Goal: Task Accomplishment & Management: Complete application form

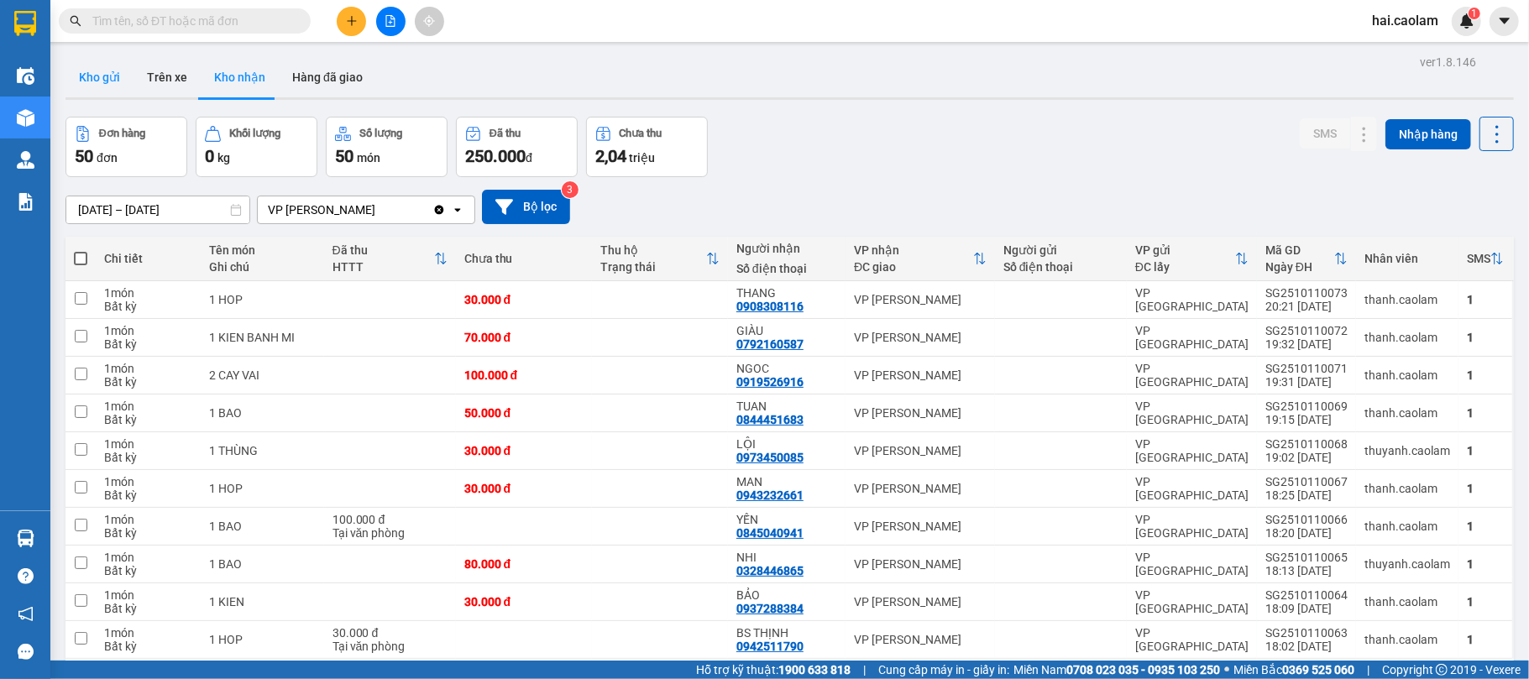
click at [121, 81] on button "Kho gửi" at bounding box center [99, 77] width 68 height 40
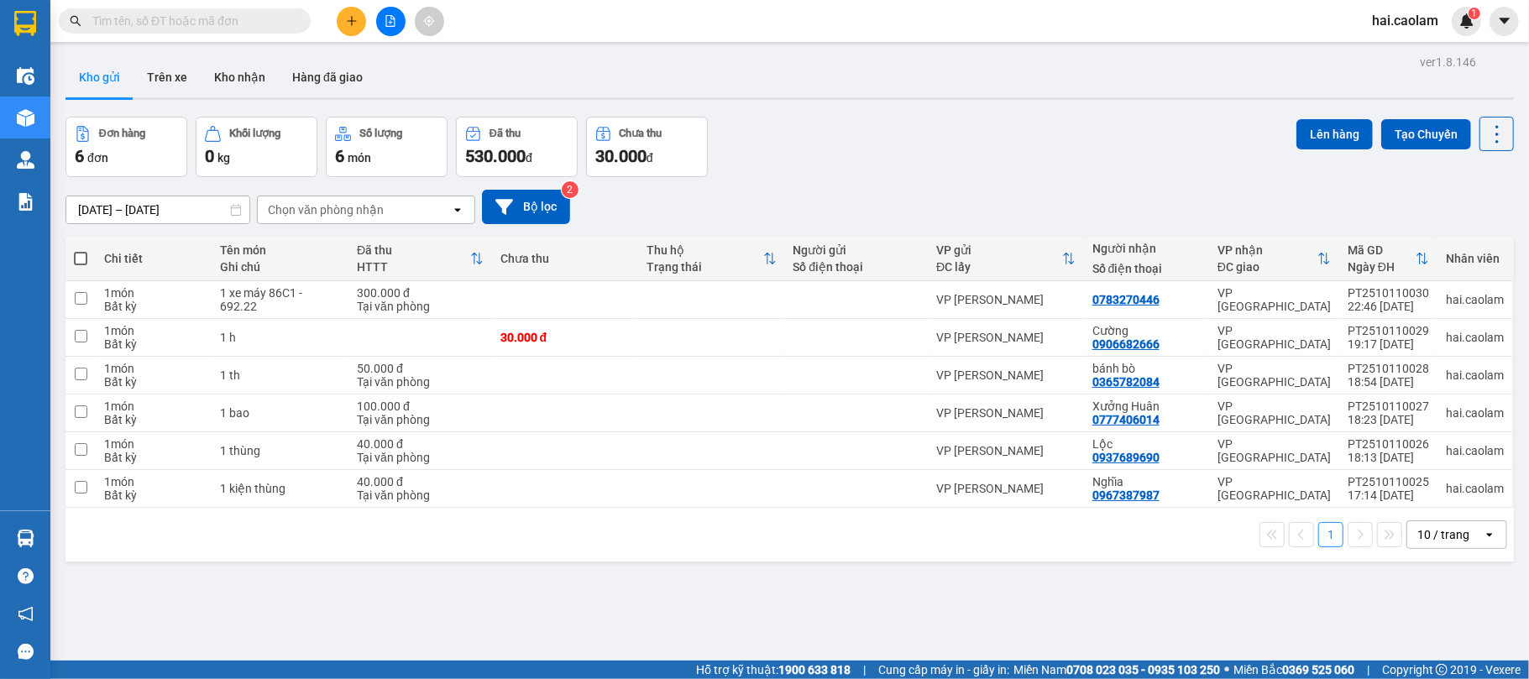
click at [104, 253] on div "Chi tiết" at bounding box center [153, 258] width 99 height 13
click at [77, 255] on span at bounding box center [80, 258] width 13 height 13
click at [81, 250] on input "checkbox" at bounding box center [81, 250] width 0 height 0
checkbox input "true"
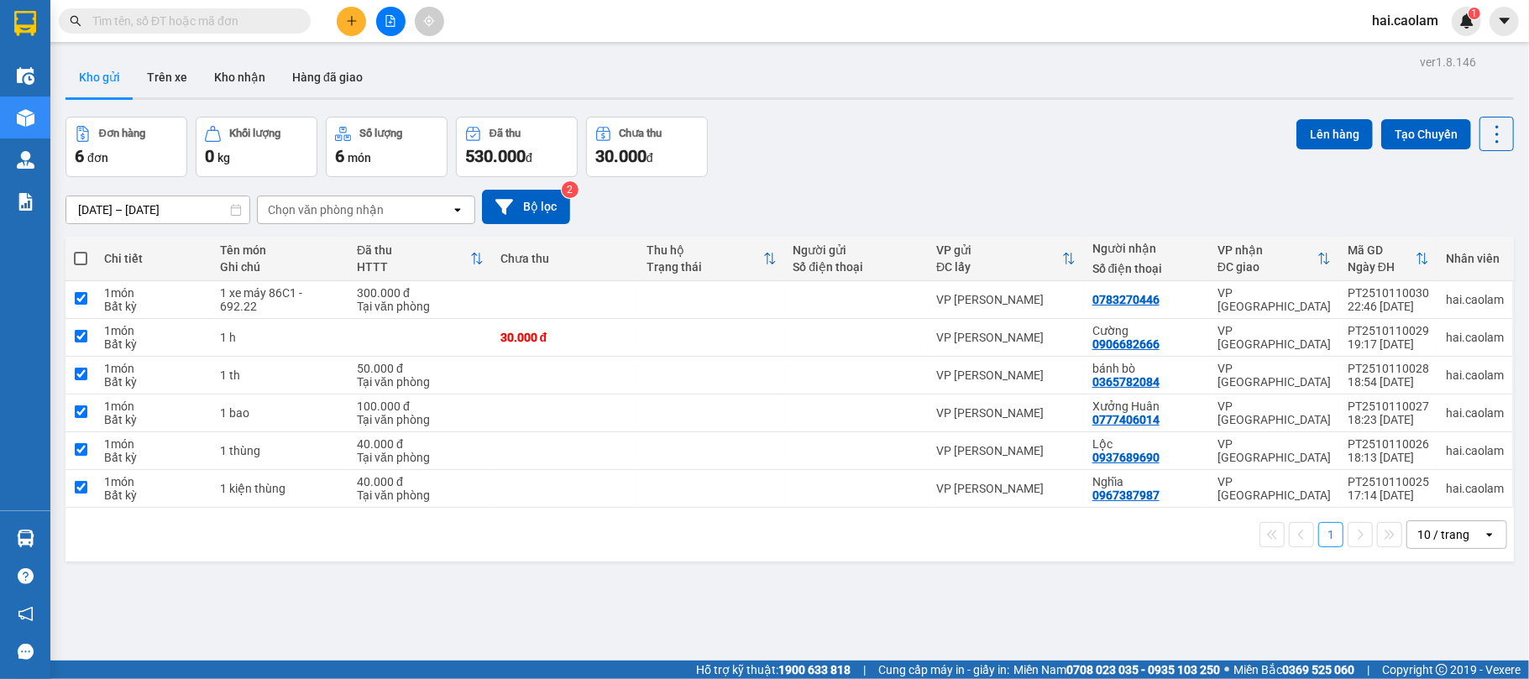
checkbox input "true"
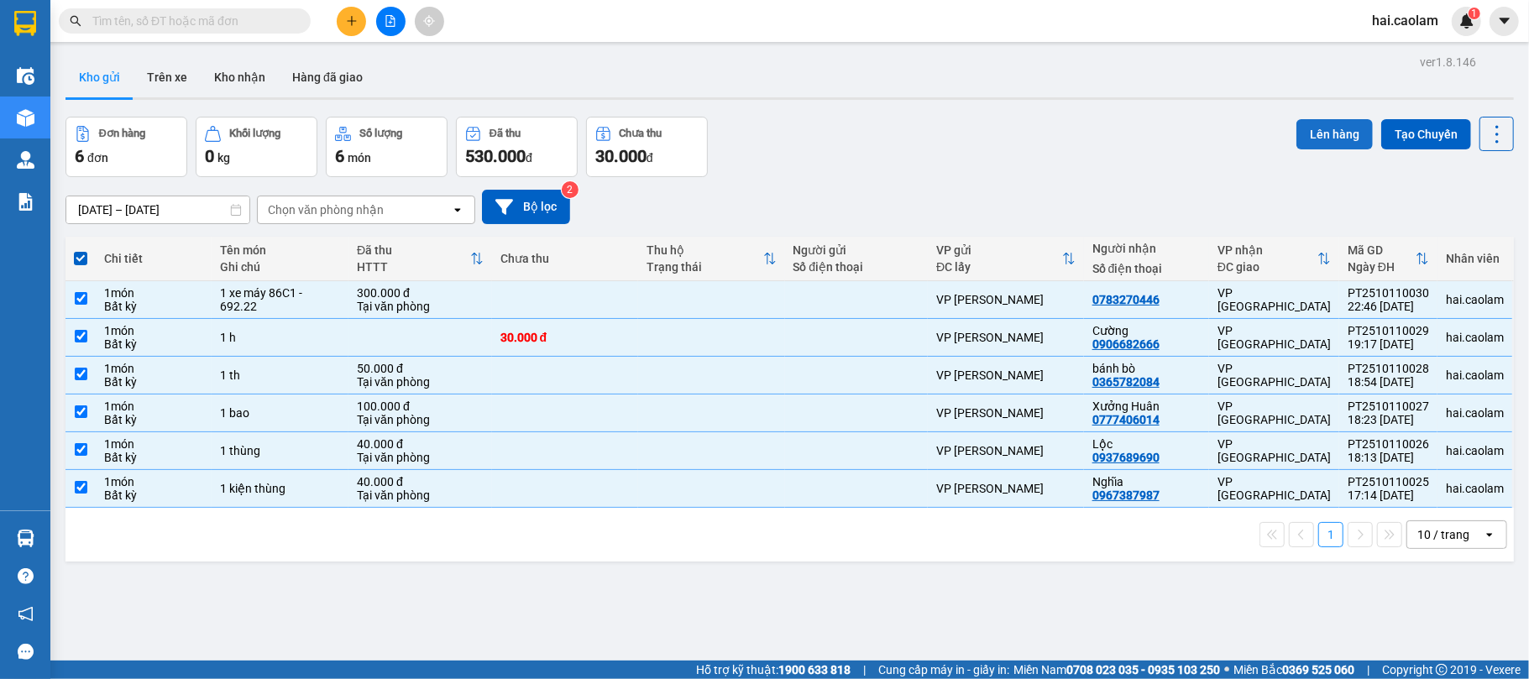
click at [1344, 136] on button "Lên hàng" at bounding box center [1334, 134] width 76 height 30
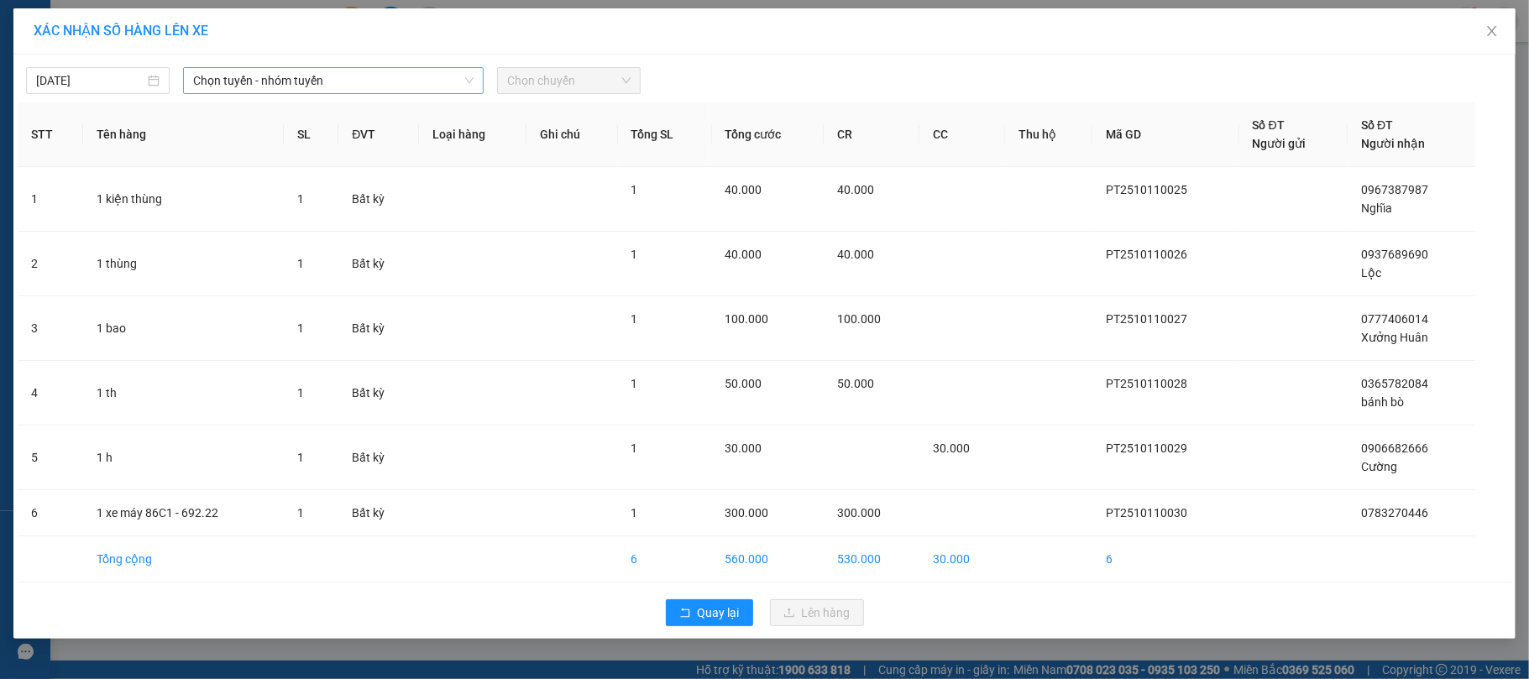
click at [246, 81] on span "Chọn tuyến - nhóm tuyến" at bounding box center [333, 80] width 280 height 25
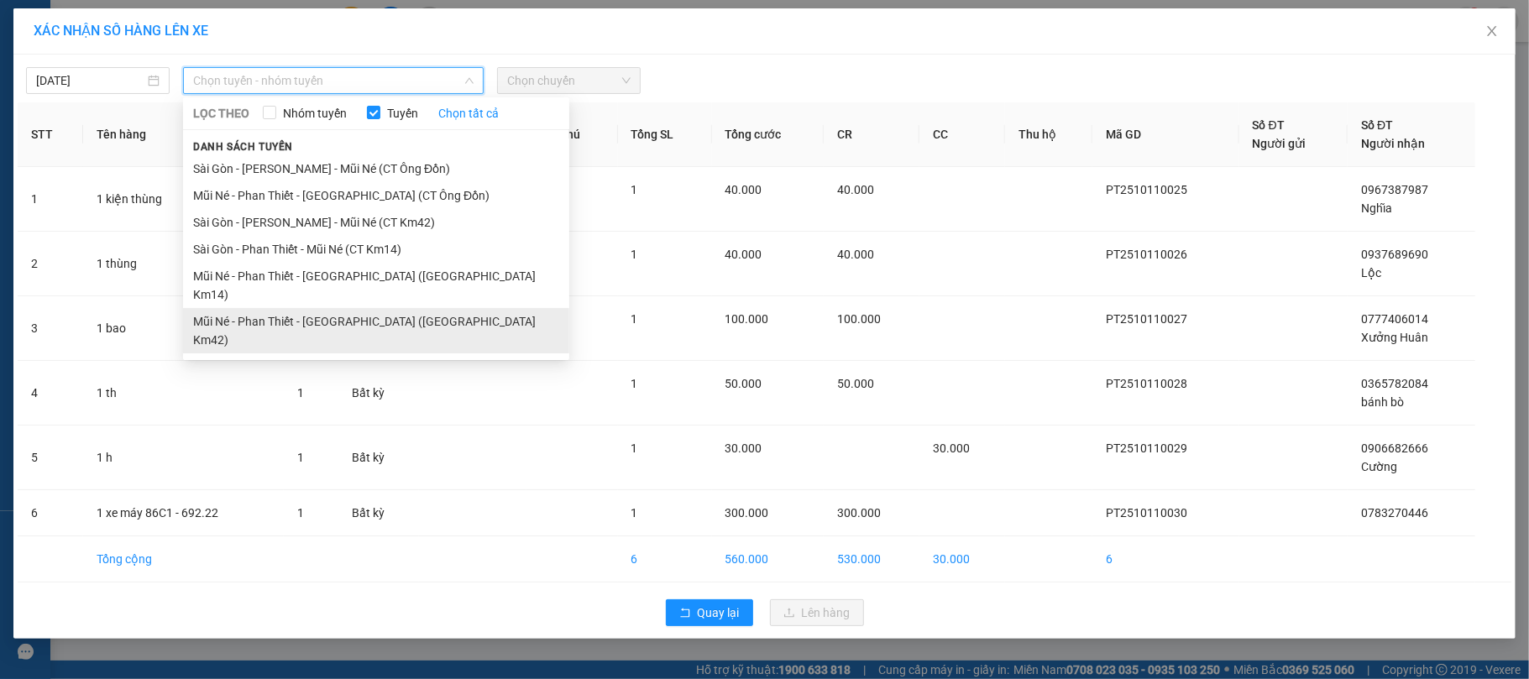
click at [329, 308] on li "Mũi Né - Phan Thiết - [GEOGRAPHIC_DATA] ([GEOGRAPHIC_DATA] Km42)" at bounding box center [376, 330] width 386 height 45
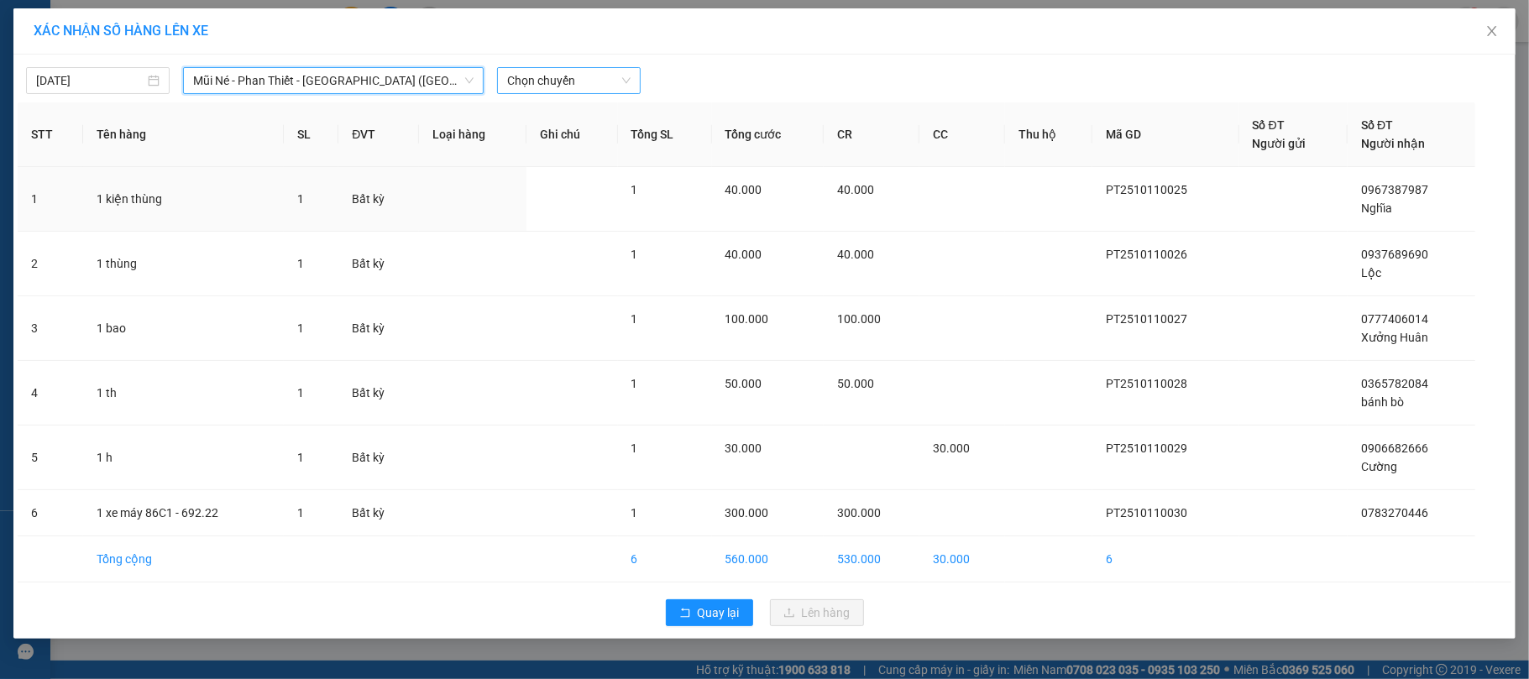
click at [588, 68] on span "Chọn chuyến" at bounding box center [568, 80] width 123 height 25
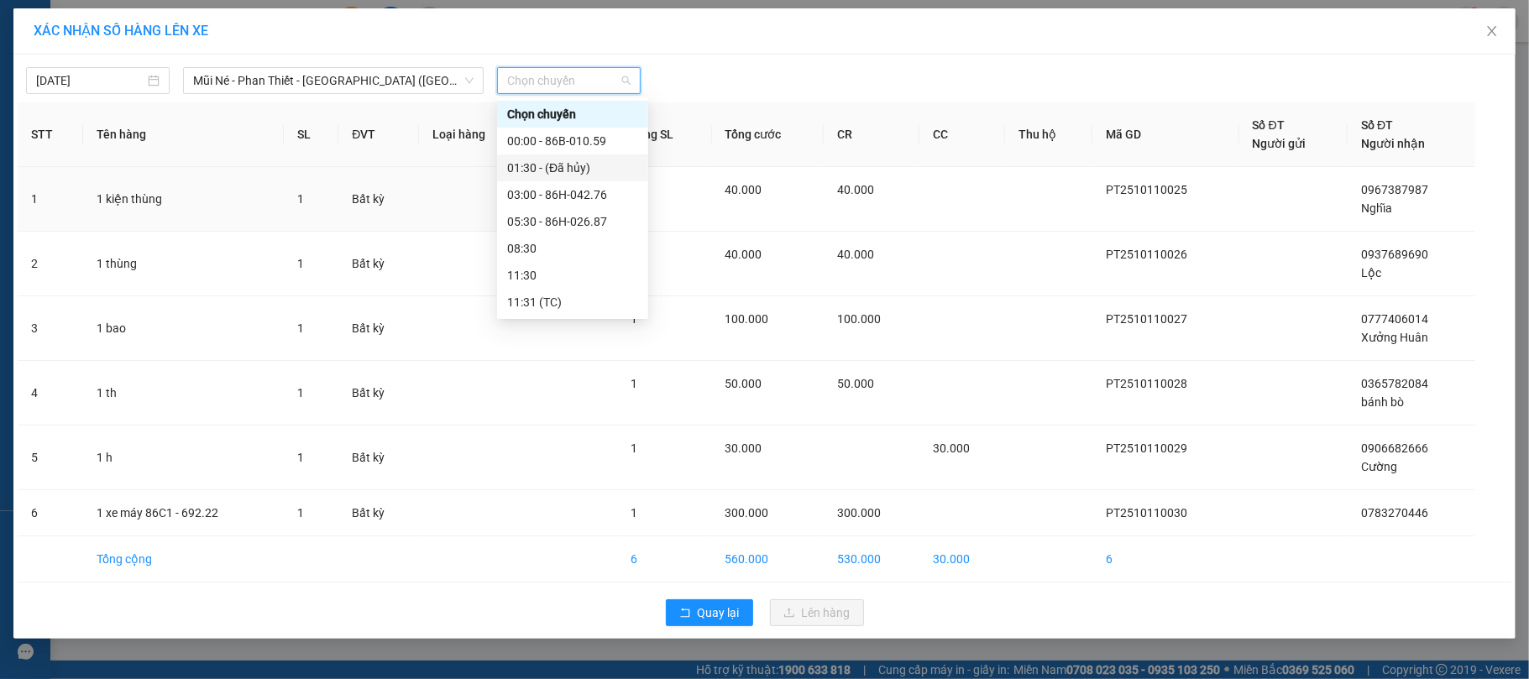
click at [578, 142] on div "00:00 - 86B-010.59" at bounding box center [572, 141] width 131 height 18
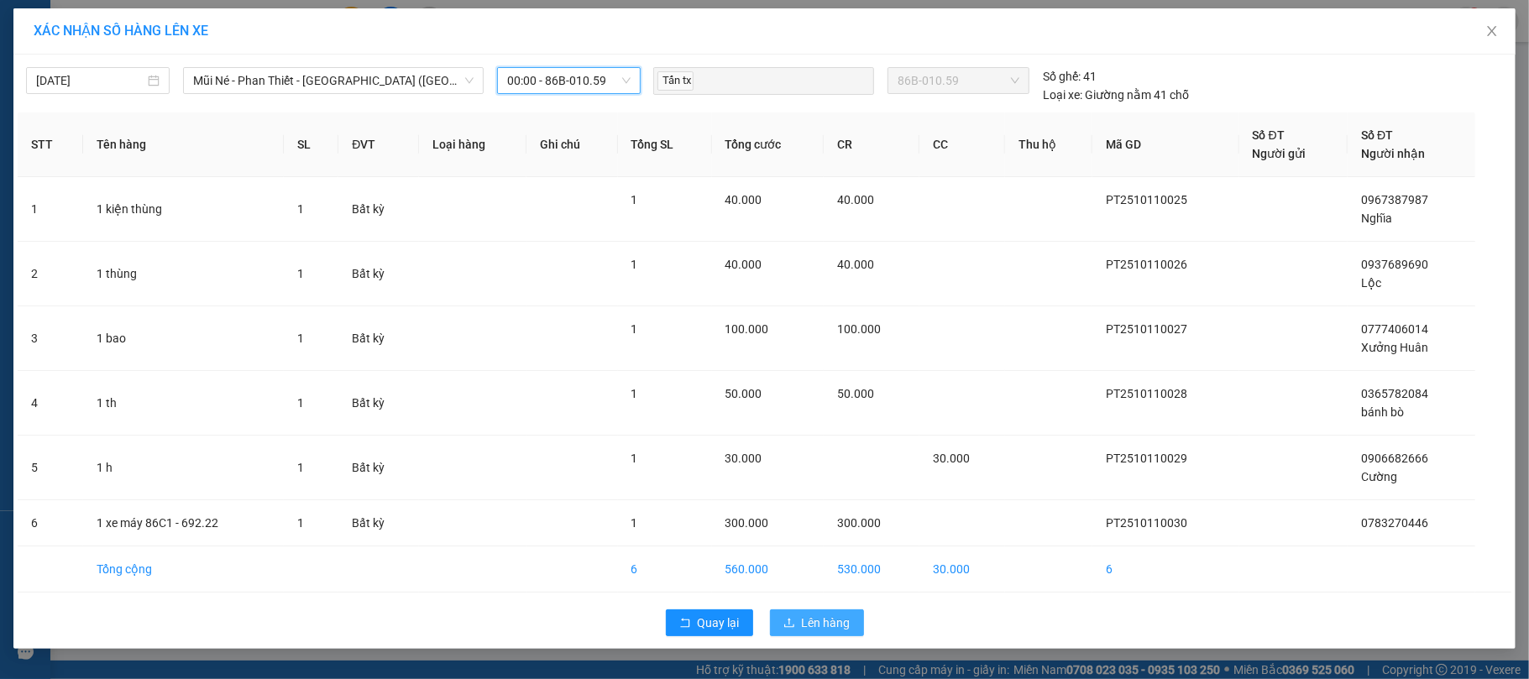
click at [814, 619] on span "Lên hàng" at bounding box center [826, 623] width 49 height 18
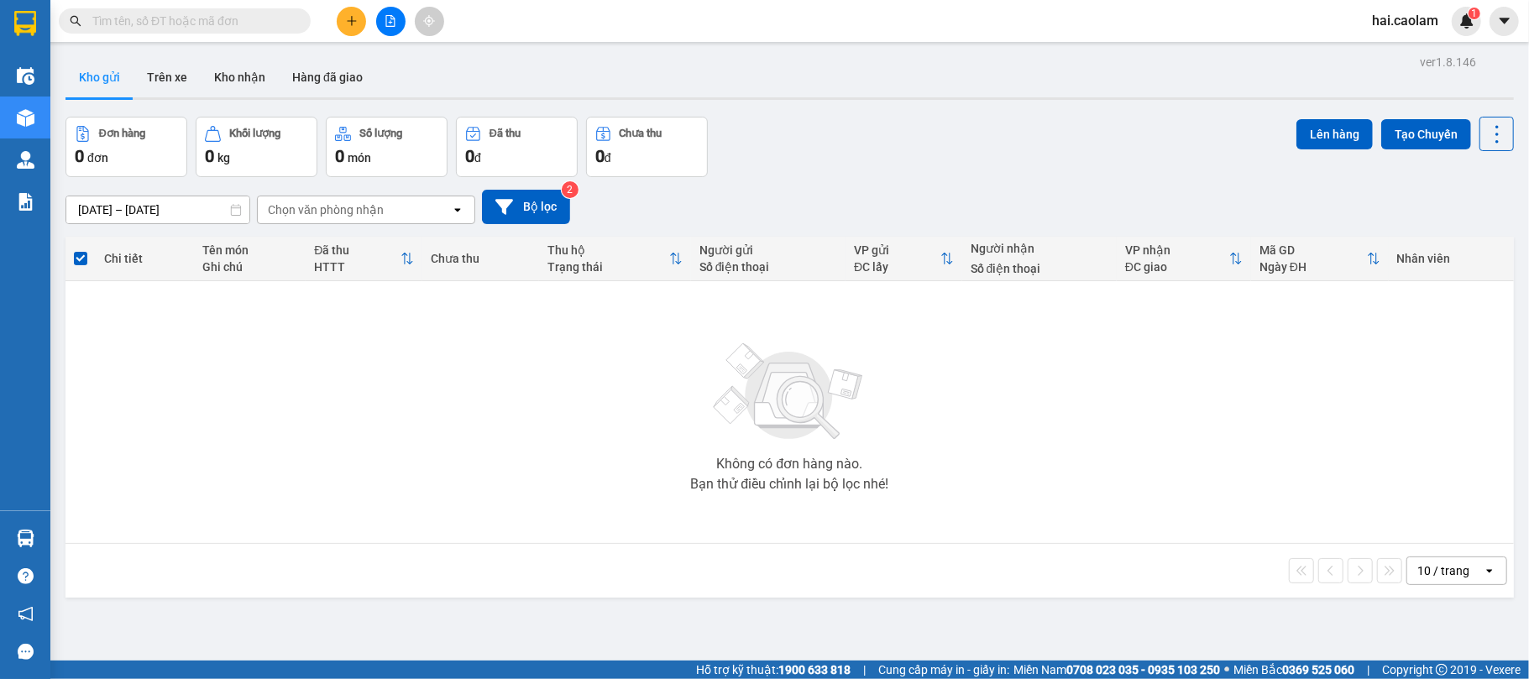
click at [343, 14] on button at bounding box center [351, 21] width 29 height 29
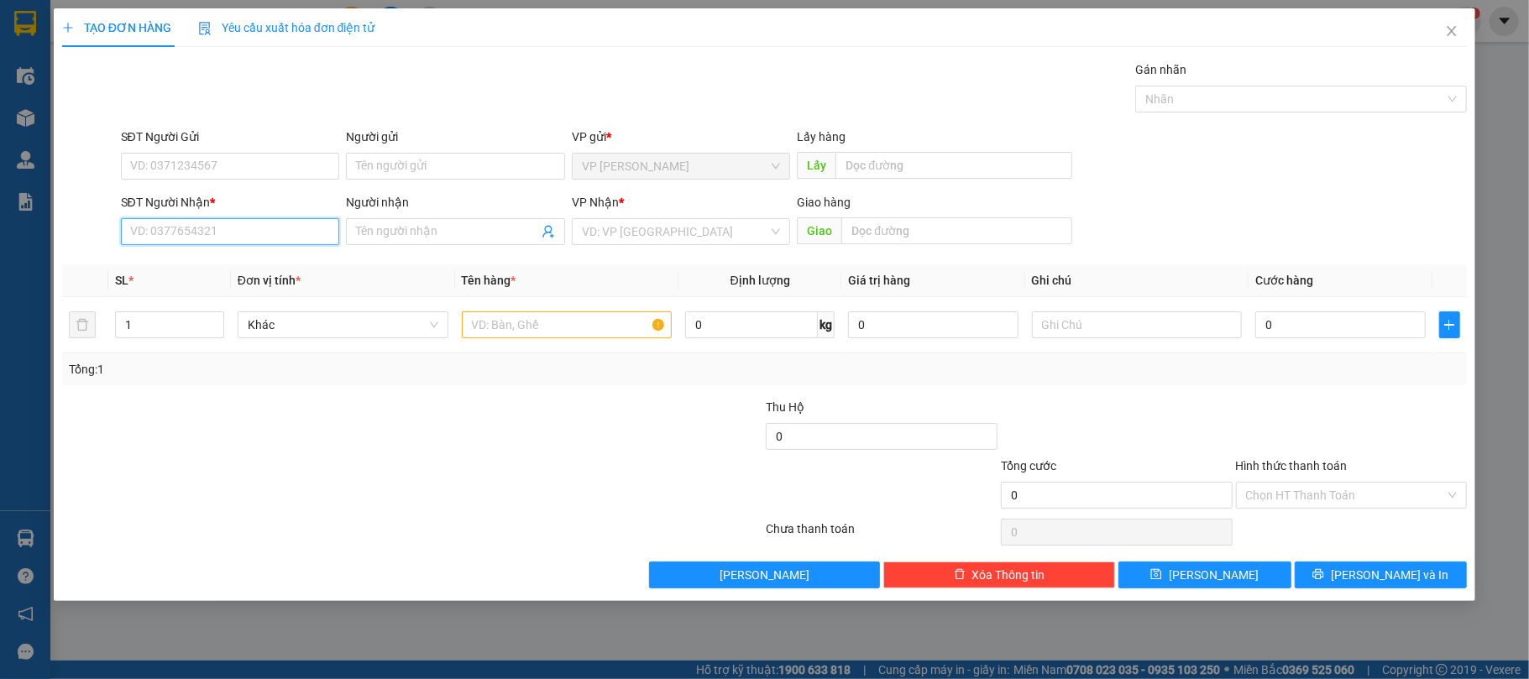
click at [275, 245] on input "SĐT Người Nhận *" at bounding box center [230, 231] width 219 height 27
type input "035456902"
click at [505, 322] on div at bounding box center [567, 325] width 211 height 34
click at [507, 320] on input "text" at bounding box center [567, 324] width 211 height 27
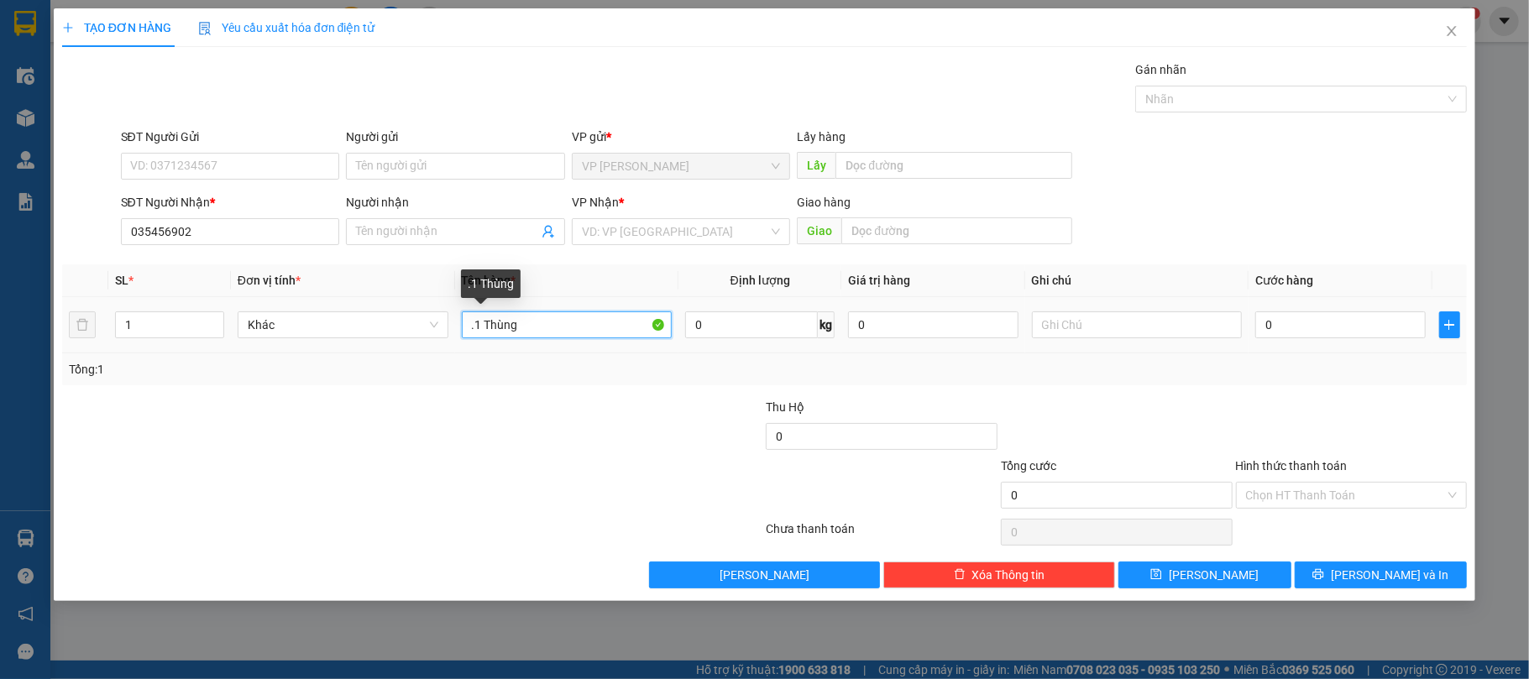
click at [474, 327] on input ".1 Thùng" at bounding box center [567, 324] width 211 height 27
type input "1 Thùng"
click at [1335, 338] on input "0" at bounding box center [1340, 324] width 170 height 27
type input "3"
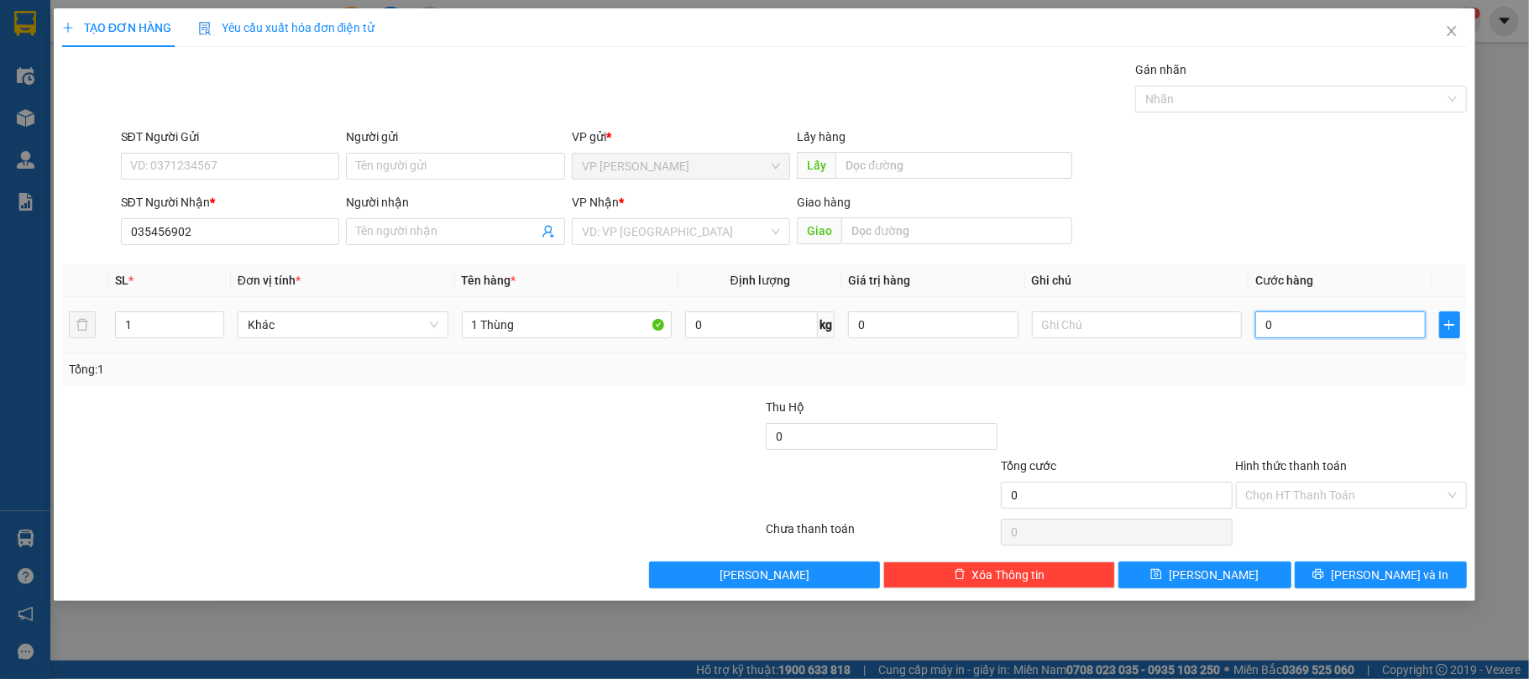
type input "3"
type input "30"
type input "30.000"
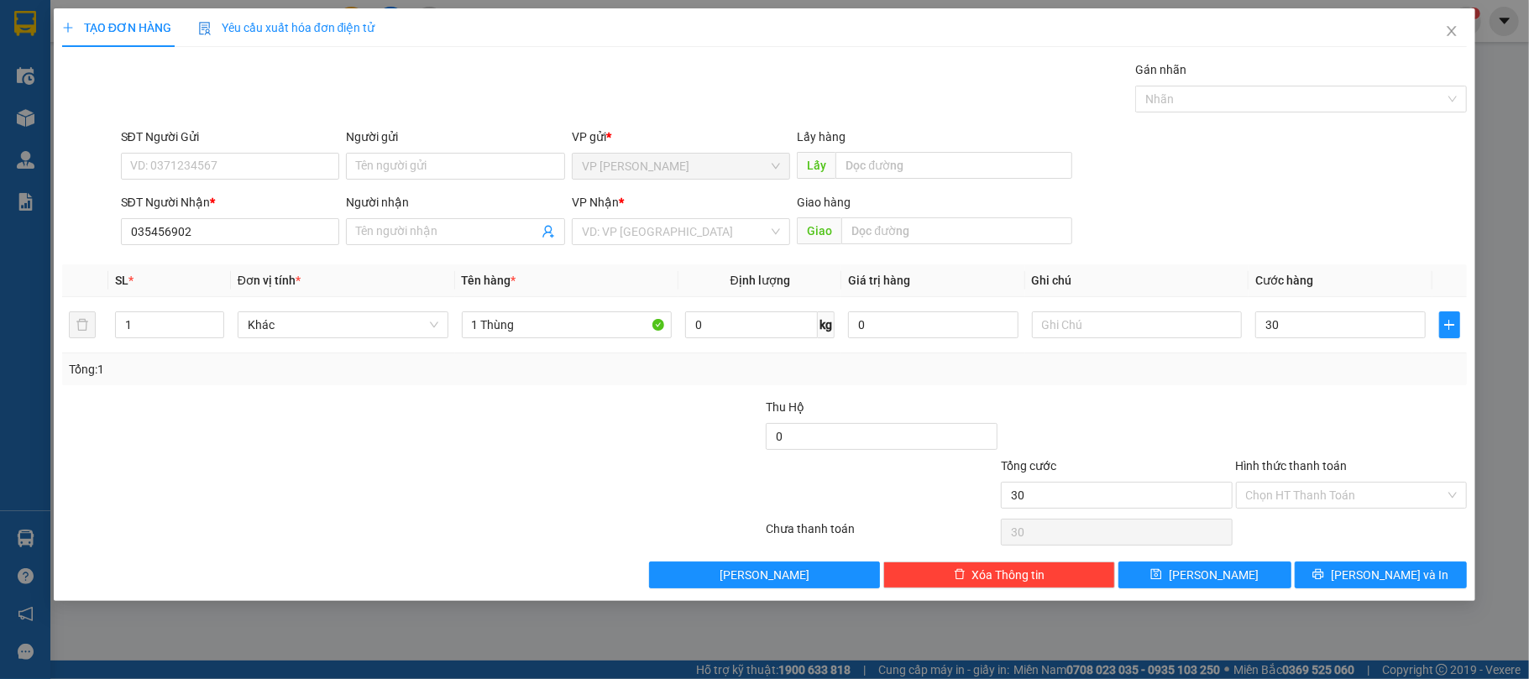
type input "30.000"
click at [1130, 259] on div "Transit Pickup Surcharge Ids Transit Deliver Surcharge Ids Transit Deliver Surc…" at bounding box center [764, 324] width 1405 height 528
click at [712, 238] on input "search" at bounding box center [675, 231] width 187 height 25
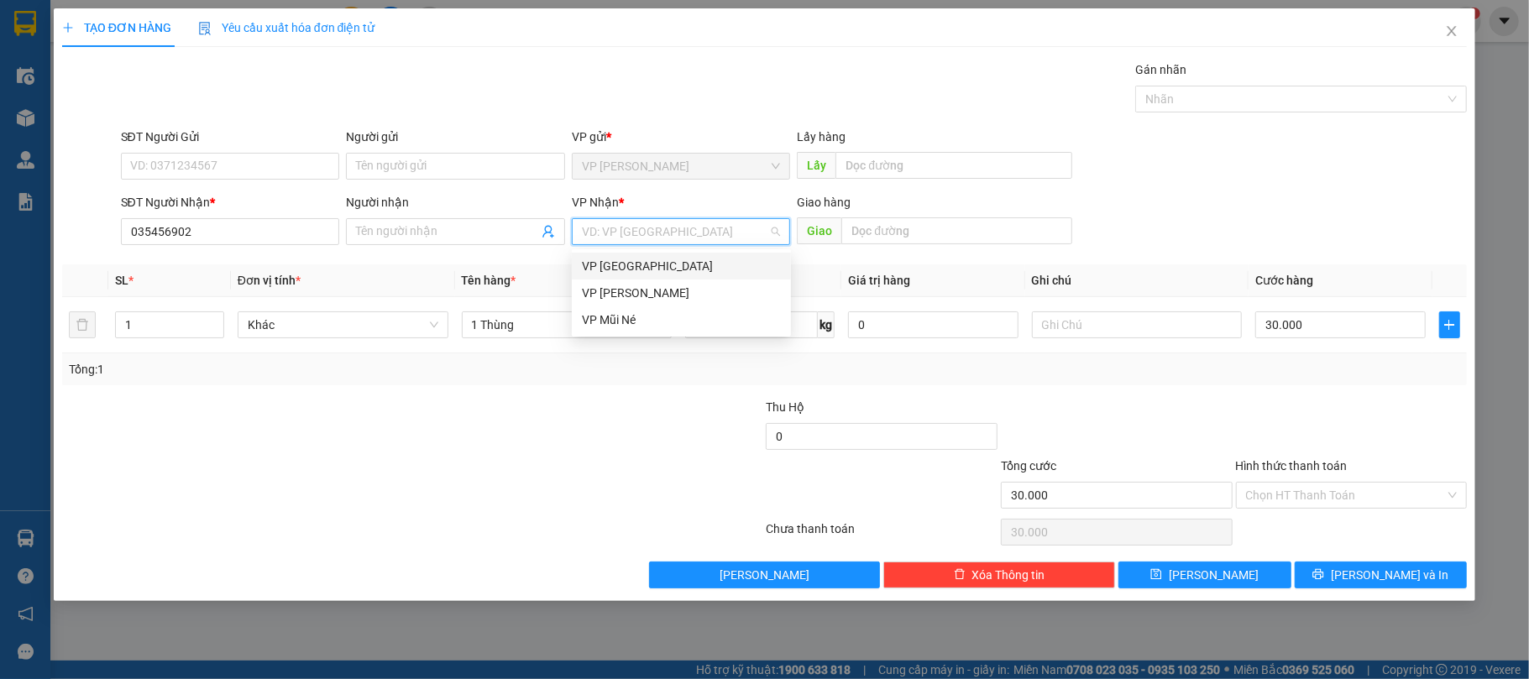
click at [659, 259] on div "VP [GEOGRAPHIC_DATA]" at bounding box center [681, 266] width 199 height 18
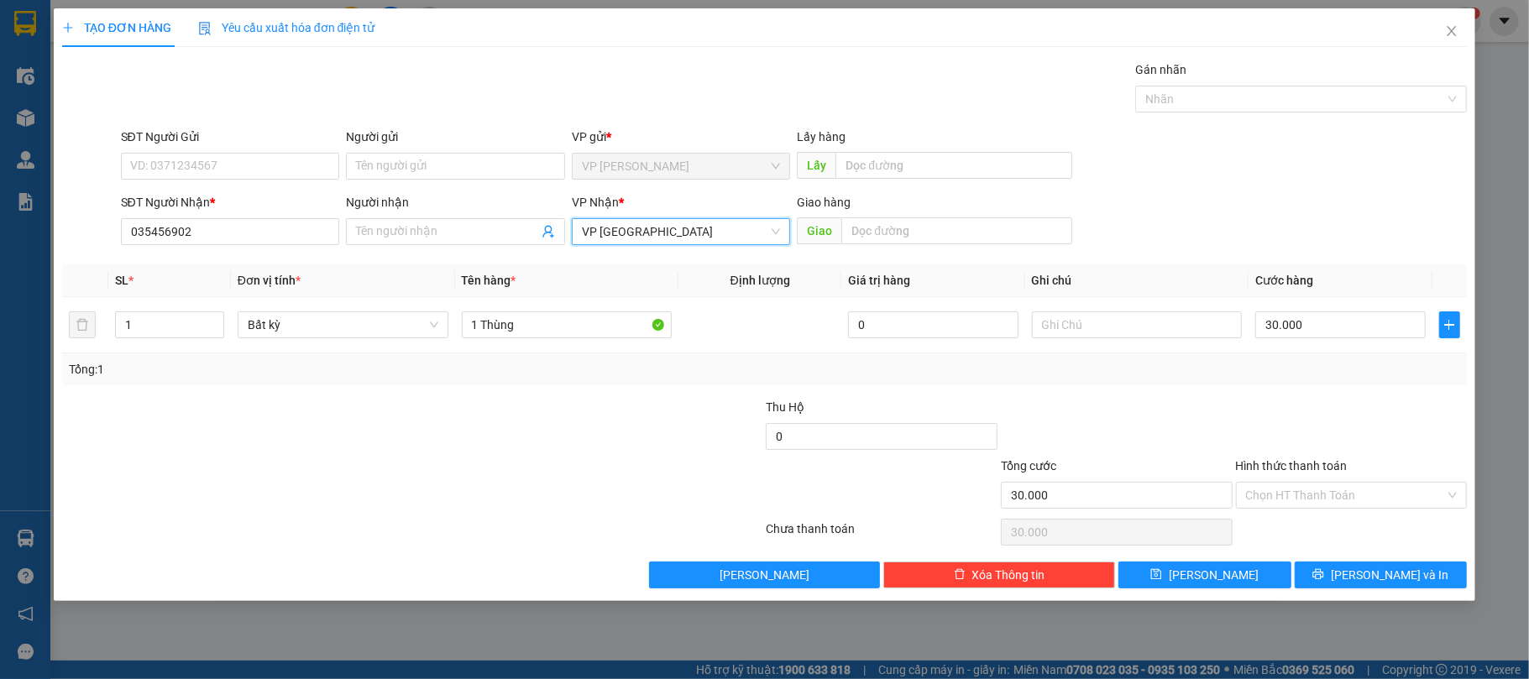
click at [1316, 413] on div at bounding box center [1351, 427] width 235 height 59
click at [1325, 507] on input "Hình thức thanh toán" at bounding box center [1346, 495] width 200 height 25
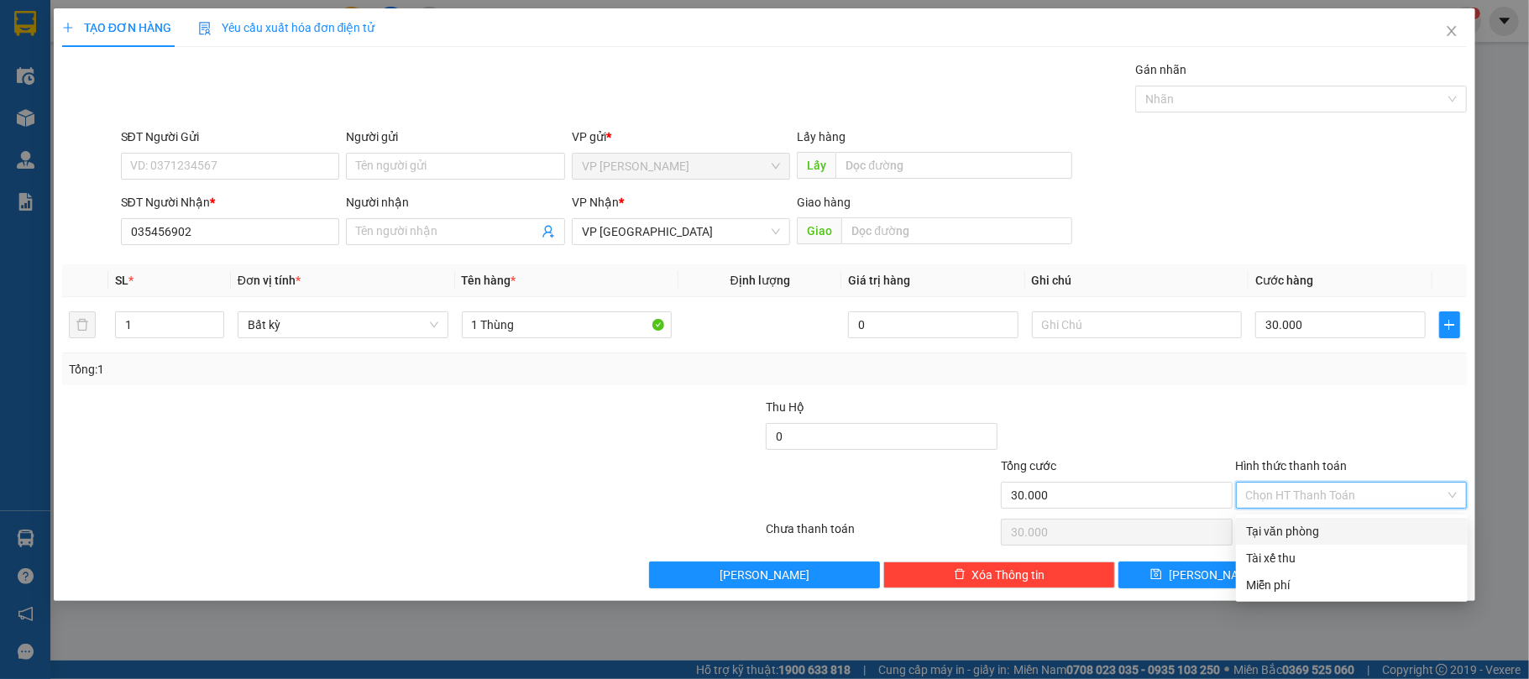
click at [1321, 536] on div "Tại văn phòng" at bounding box center [1352, 531] width 212 height 18
type input "0"
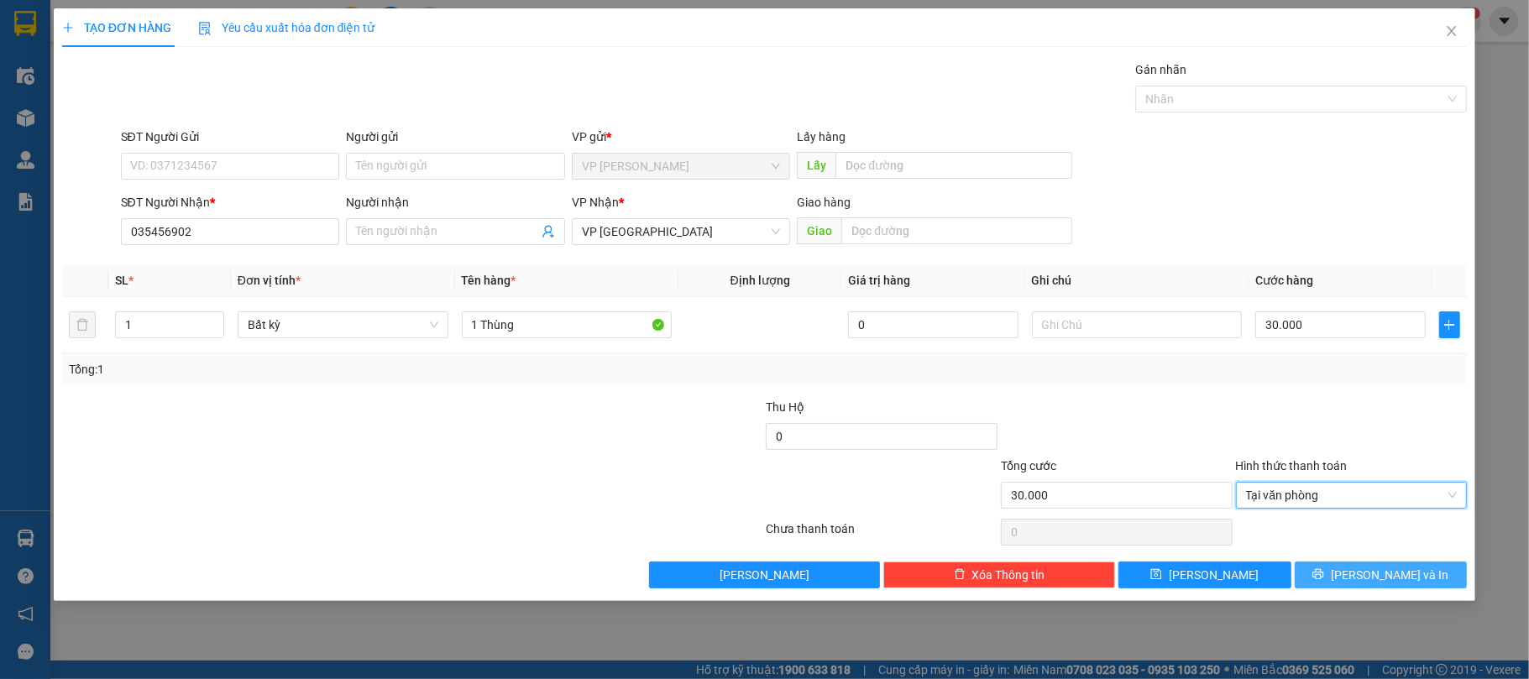
click at [1384, 578] on span "[PERSON_NAME] và In" at bounding box center [1390, 575] width 118 height 18
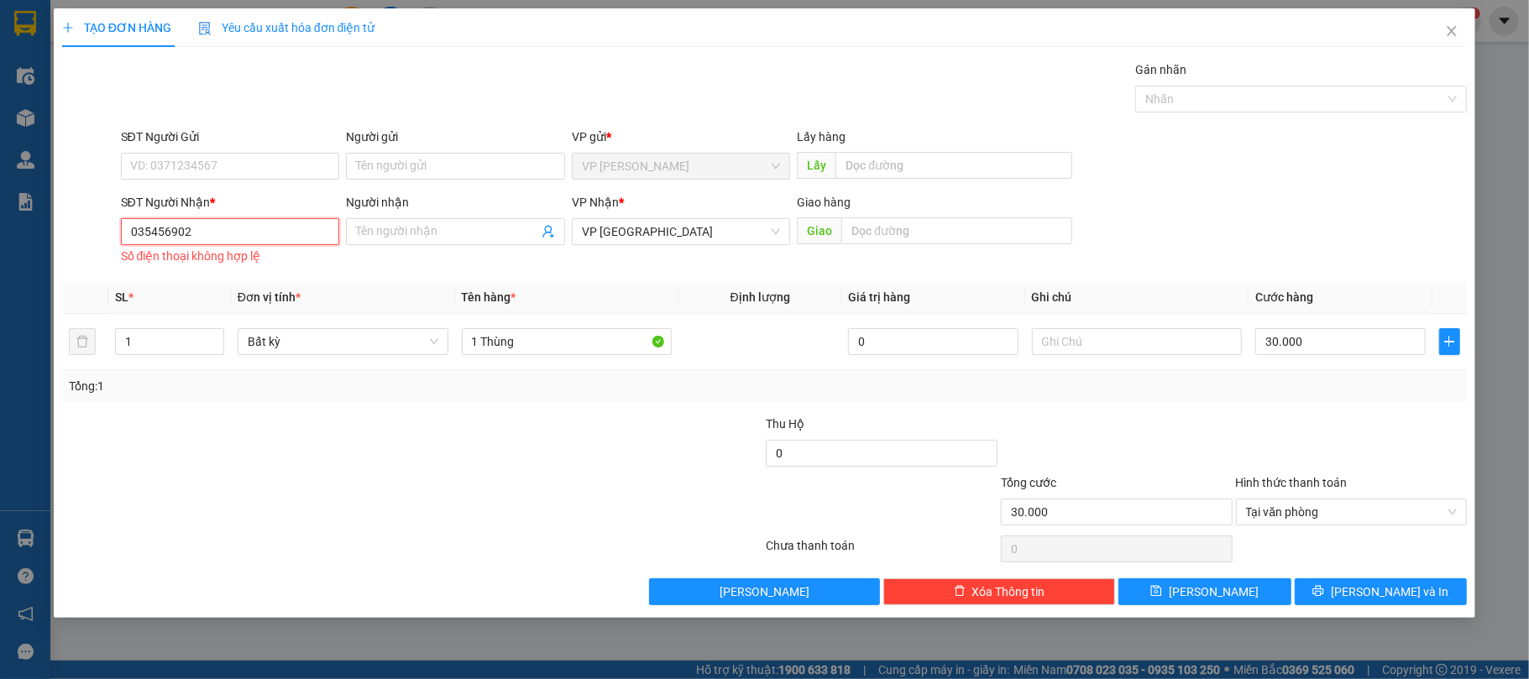
click at [256, 229] on input "035456902" at bounding box center [230, 231] width 219 height 27
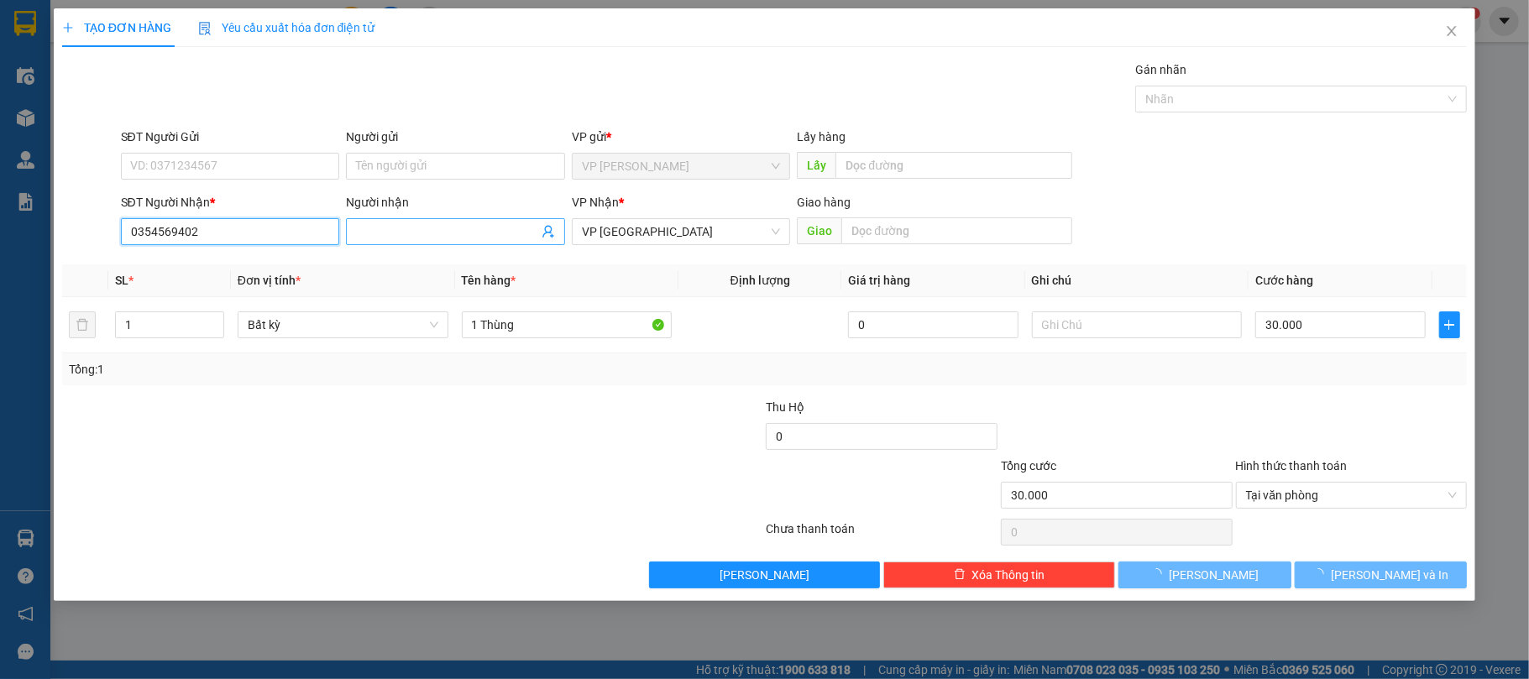
type input "0354569402"
click at [431, 227] on input "Người nhận" at bounding box center [447, 231] width 182 height 18
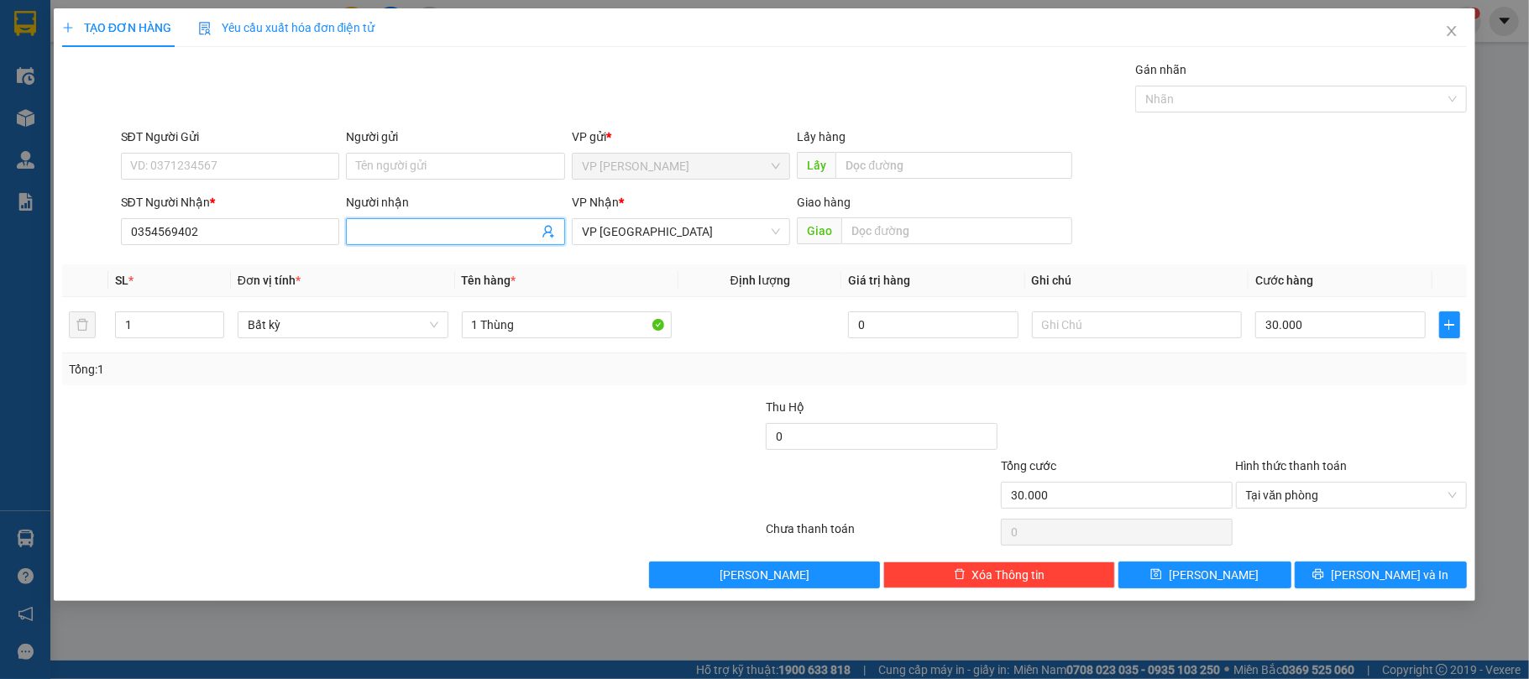
click at [396, 218] on div "Người nhận" at bounding box center [455, 205] width 219 height 25
click at [400, 232] on input "Người nhận" at bounding box center [447, 231] width 182 height 18
click at [408, 239] on input "Người nhận" at bounding box center [447, 231] width 182 height 18
click at [672, 228] on span "VP [GEOGRAPHIC_DATA]" at bounding box center [681, 231] width 199 height 25
drag, startPoint x: 719, startPoint y: 390, endPoint x: 1293, endPoint y: 374, distance: 573.6
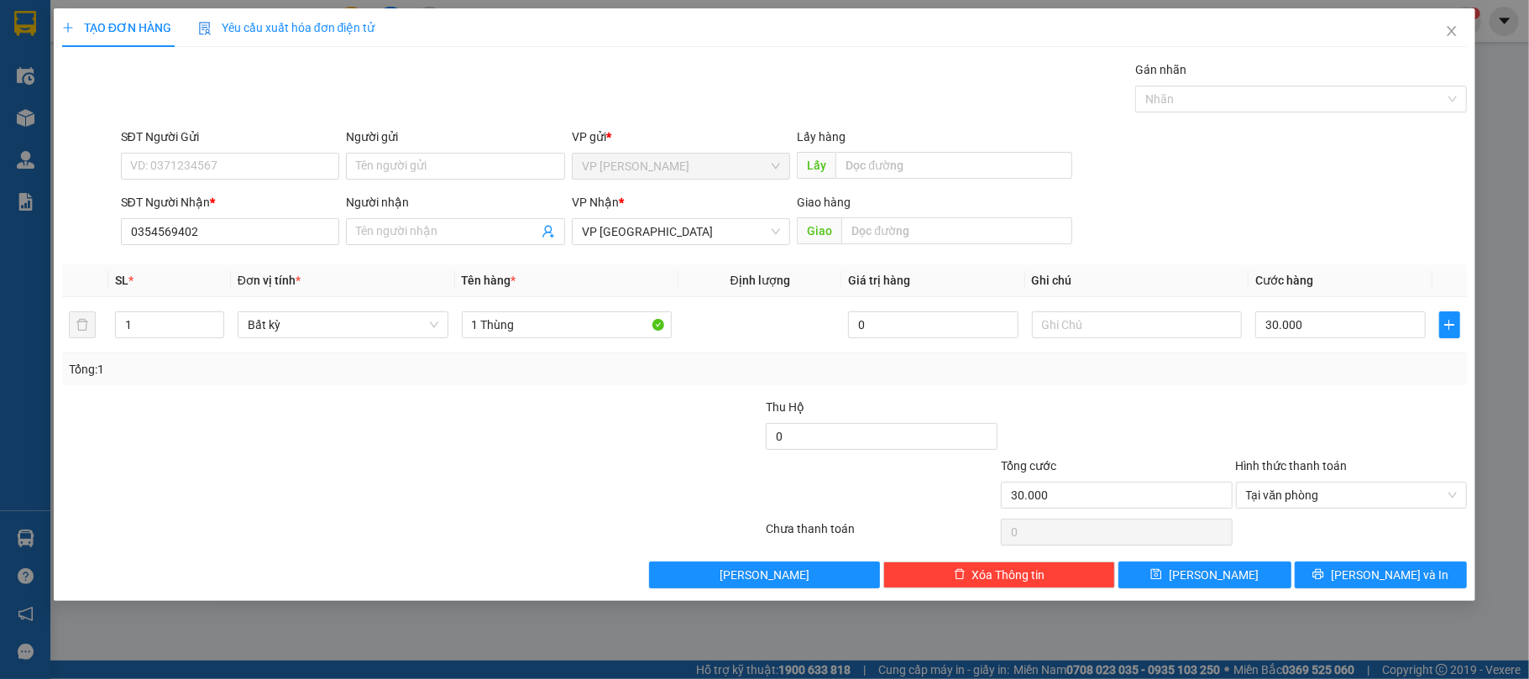
click at [719, 388] on div "Transit Pickup Surcharge Ids Transit Deliver Surcharge Ids Transit Deliver Surc…" at bounding box center [764, 324] width 1405 height 528
click at [1358, 573] on button "[PERSON_NAME] và In" at bounding box center [1381, 575] width 173 height 27
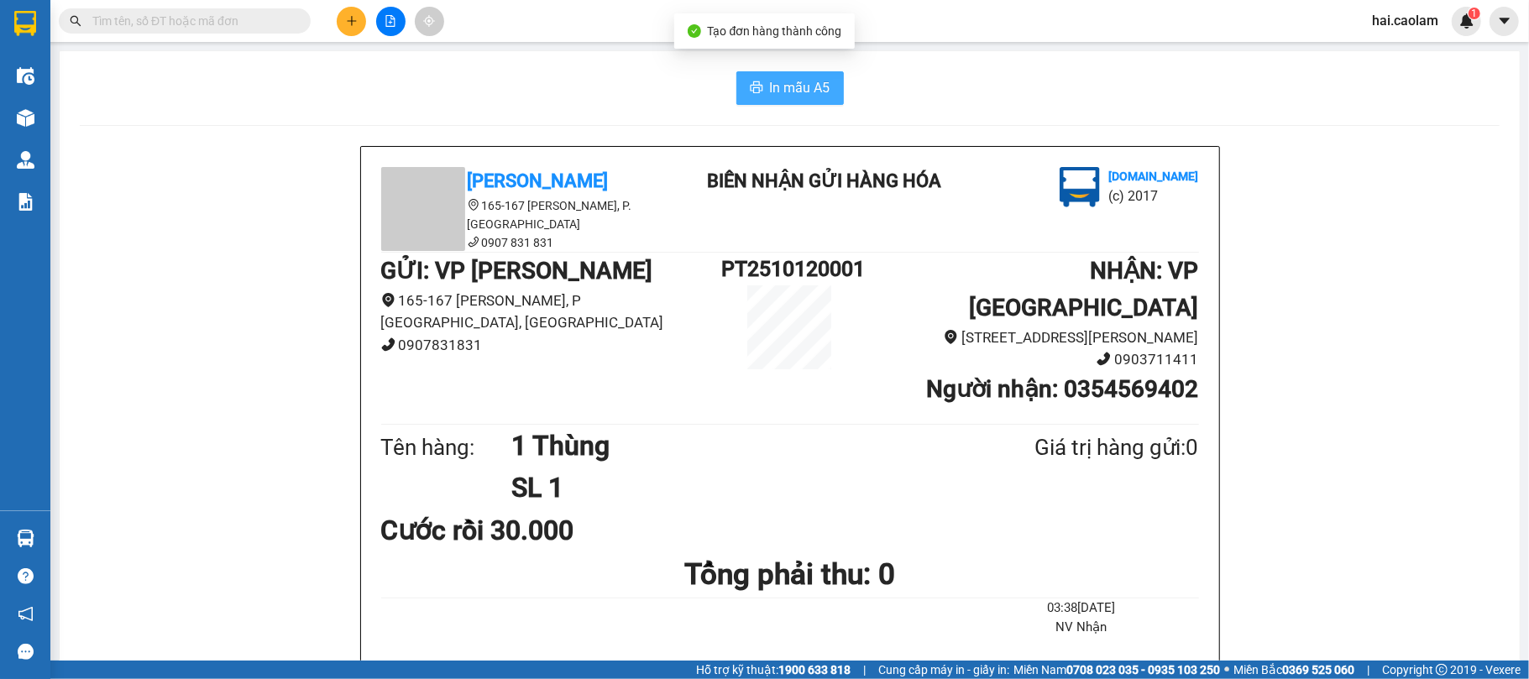
click at [772, 85] on span "In mẫu A5" at bounding box center [800, 87] width 60 height 21
